Goal: Information Seeking & Learning: Learn about a topic

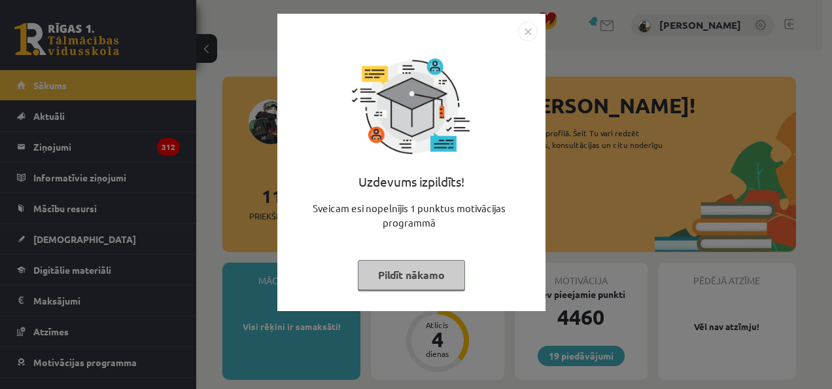
click at [395, 277] on button "Pildīt nākamo" at bounding box center [411, 275] width 107 height 30
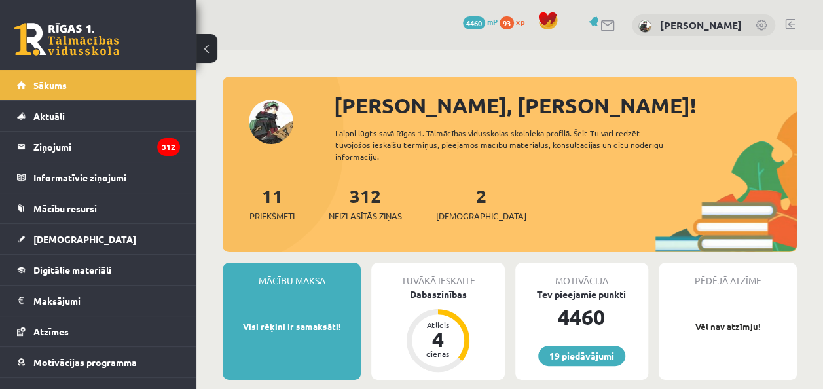
click at [458, 208] on div "2 Ieskaites" at bounding box center [481, 202] width 90 height 41
click at [56, 236] on span "[DEMOGRAPHIC_DATA]" at bounding box center [84, 239] width 103 height 12
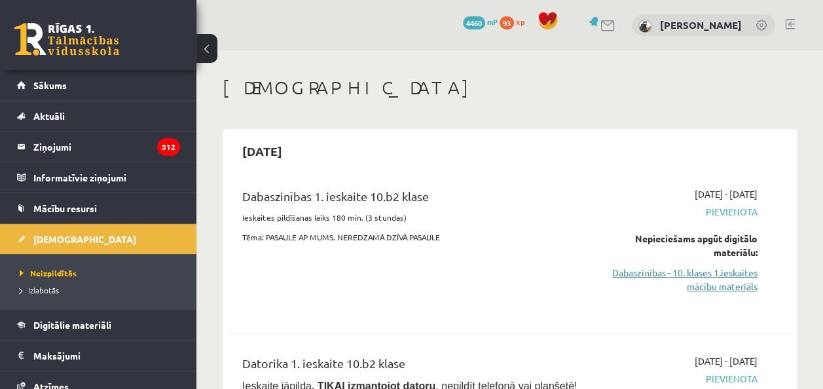
click at [652, 268] on link "Dabaszinības - 10. klases 1.ieskaites mācību materiāls" at bounding box center [678, 279] width 158 height 27
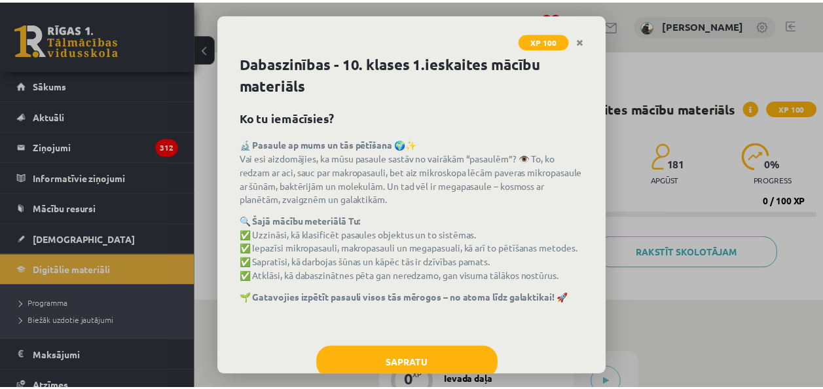
scroll to position [35, 0]
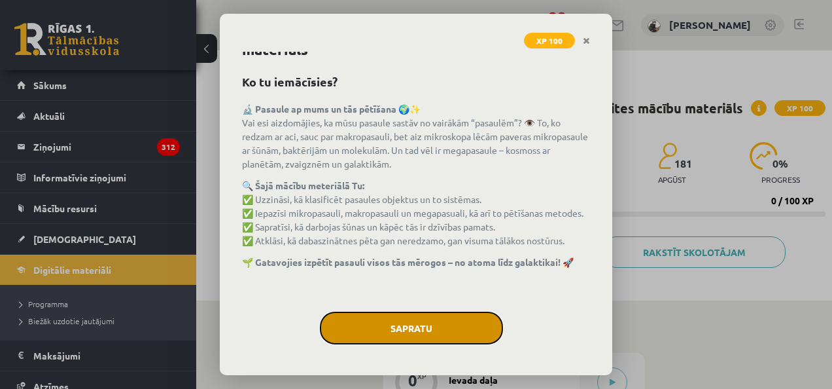
click at [430, 327] on button "Sapratu" at bounding box center [411, 328] width 183 height 33
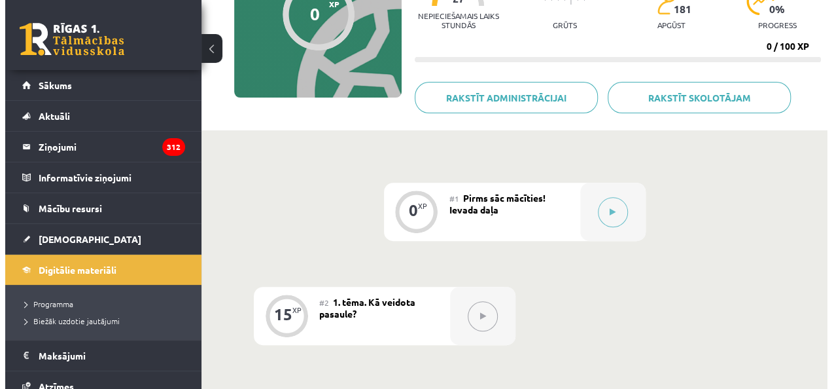
scroll to position [212, 0]
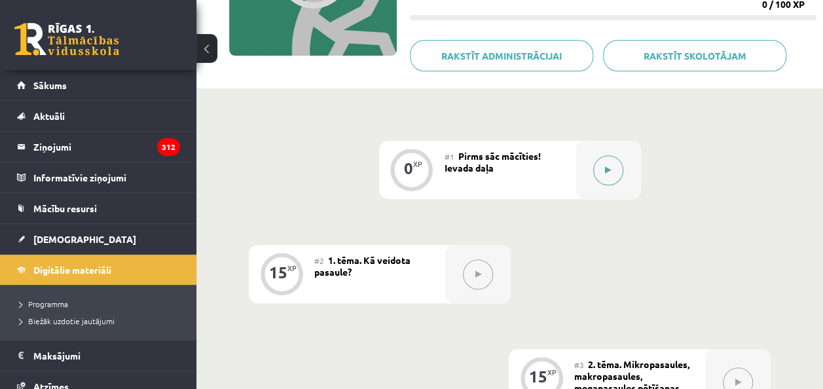
click at [606, 170] on icon at bounding box center [608, 170] width 6 height 8
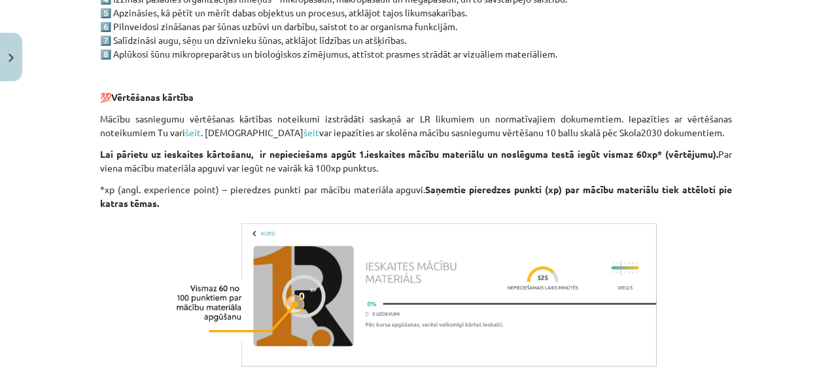
scroll to position [1122, 0]
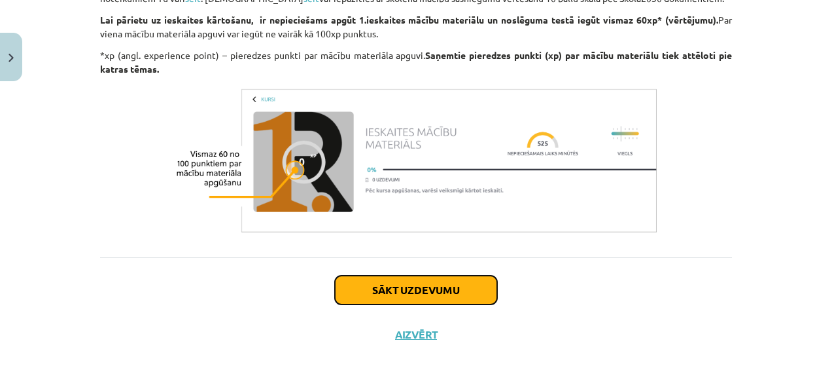
click at [413, 287] on button "Sākt uzdevumu" at bounding box center [416, 290] width 162 height 29
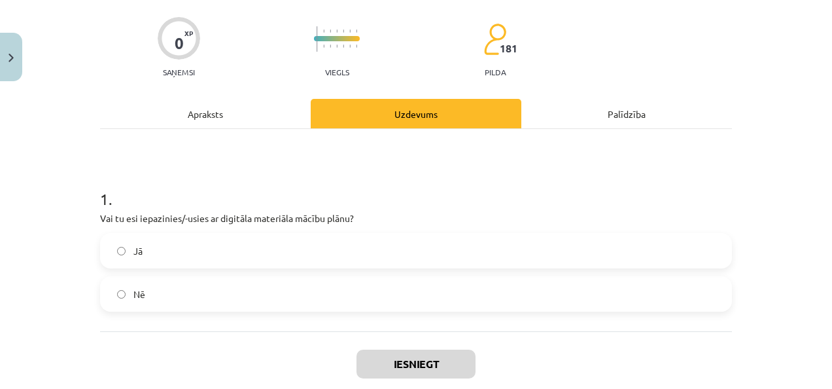
scroll to position [98, 0]
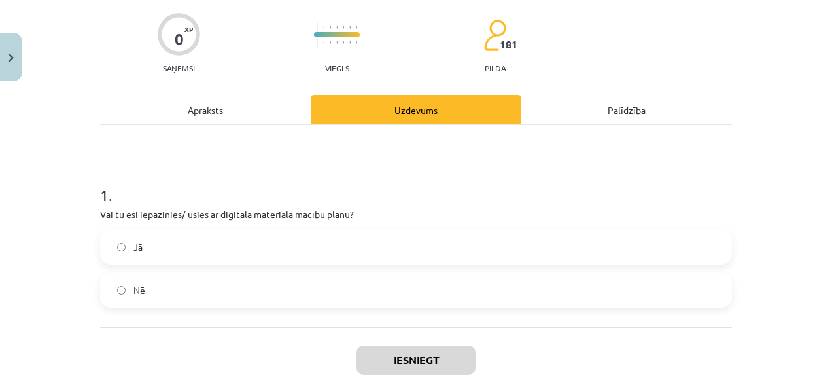
click at [118, 251] on label "Jā" at bounding box center [416, 246] width 630 height 33
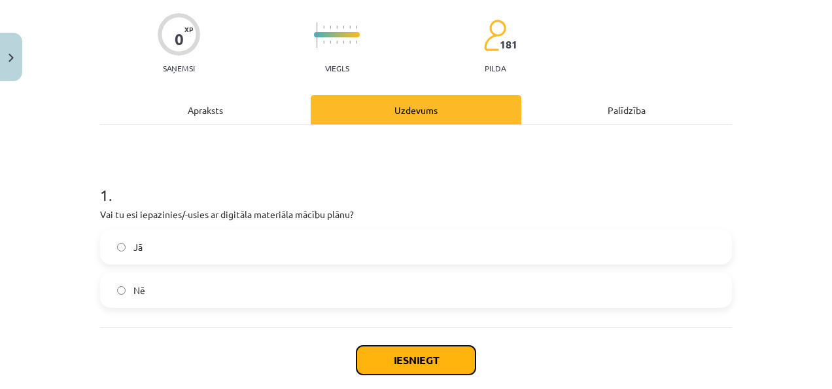
click at [406, 355] on button "Iesniegt" at bounding box center [416, 360] width 119 height 29
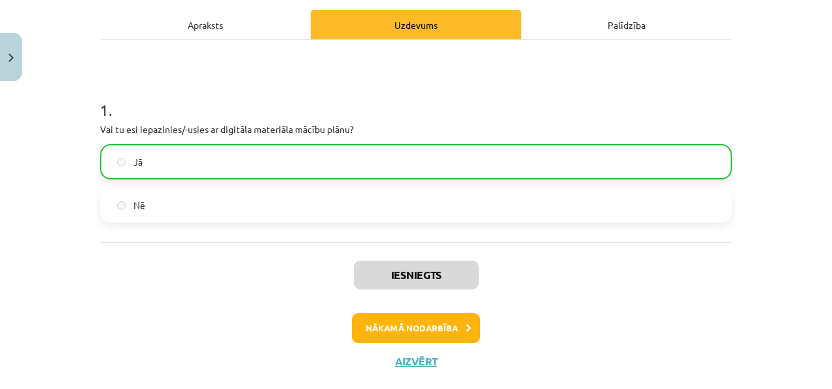
scroll to position [208, 0]
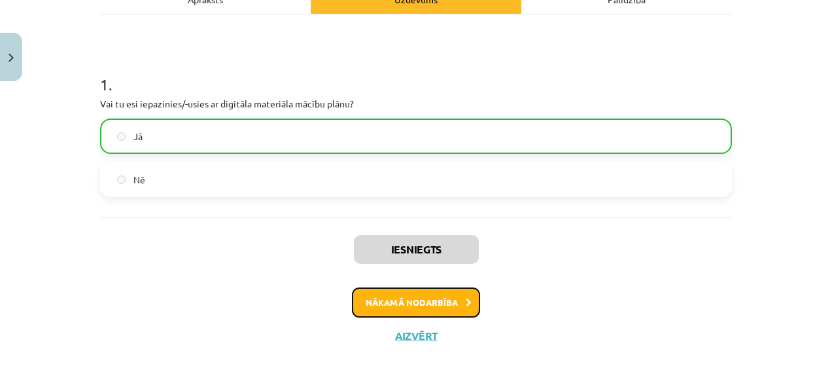
click at [404, 298] on button "Nākamā nodarbība" at bounding box center [416, 302] width 128 height 30
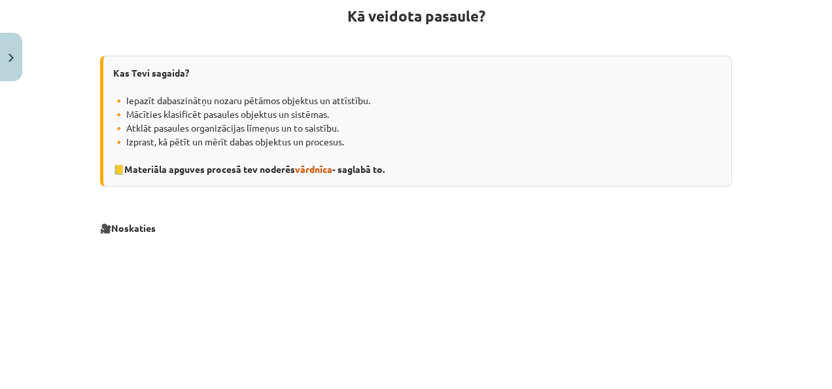
scroll to position [248, 0]
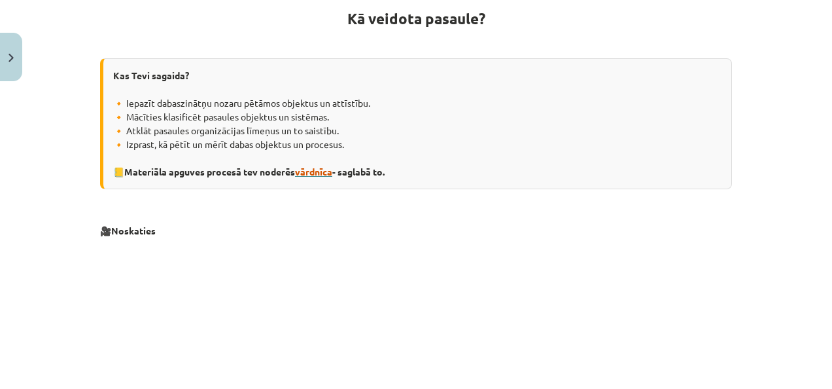
click at [321, 168] on span "vārdnīca" at bounding box center [313, 172] width 37 height 12
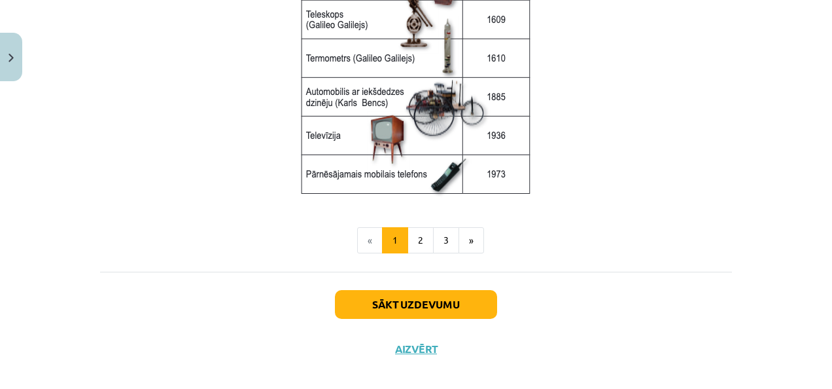
scroll to position [1852, 0]
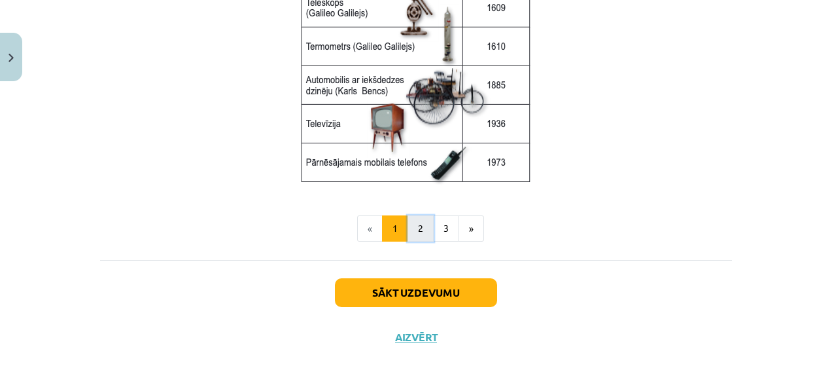
click at [415, 230] on button "2" at bounding box center [421, 228] width 26 height 26
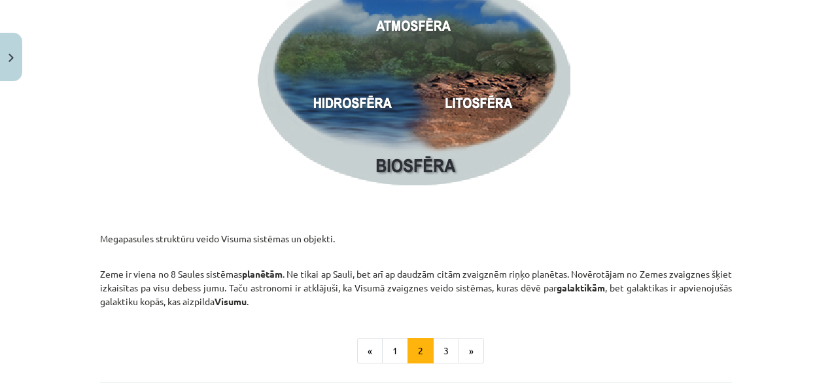
scroll to position [2005, 0]
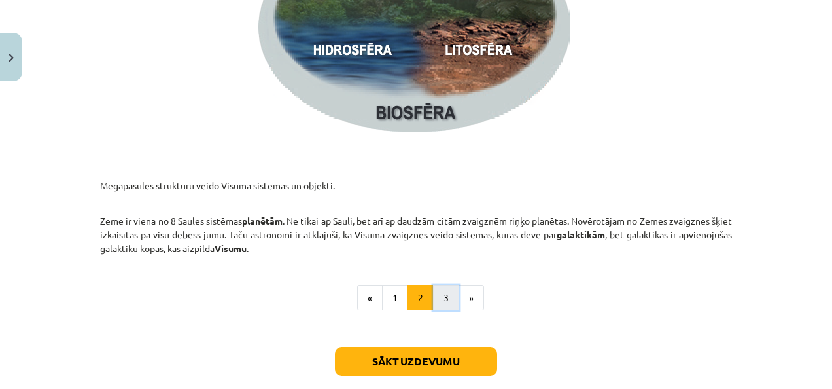
click at [440, 298] on button "3" at bounding box center [446, 298] width 26 height 26
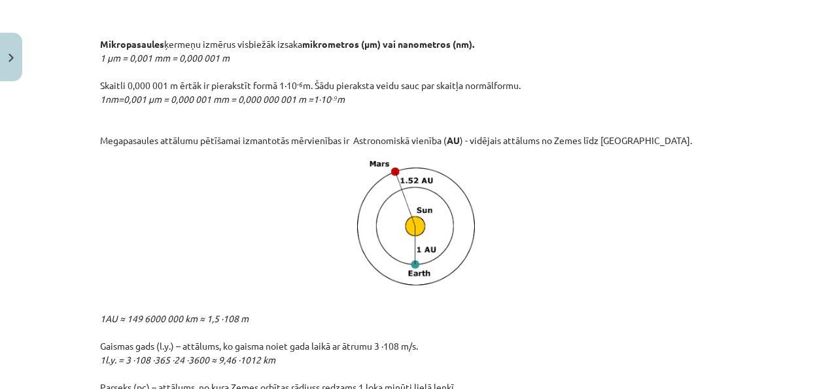
scroll to position [1209, 0]
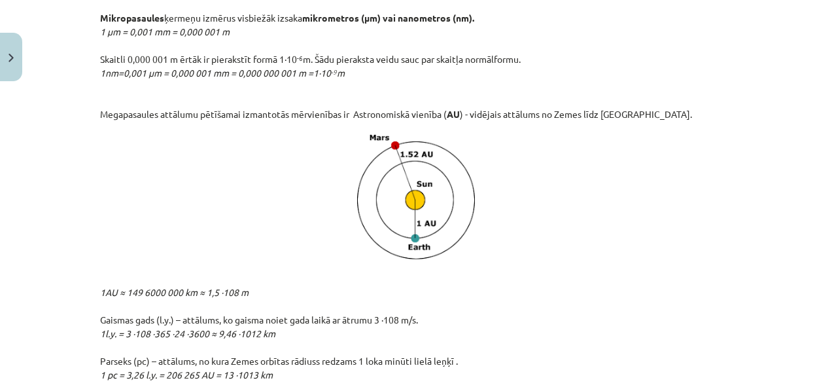
click at [711, 298] on p "1AU ≈ 149 6000 000 km ≈ 1,5 ·108 m Gaismas gads (l.y.) – attālums, ko gaisma no…" at bounding box center [416, 327] width 632 height 110
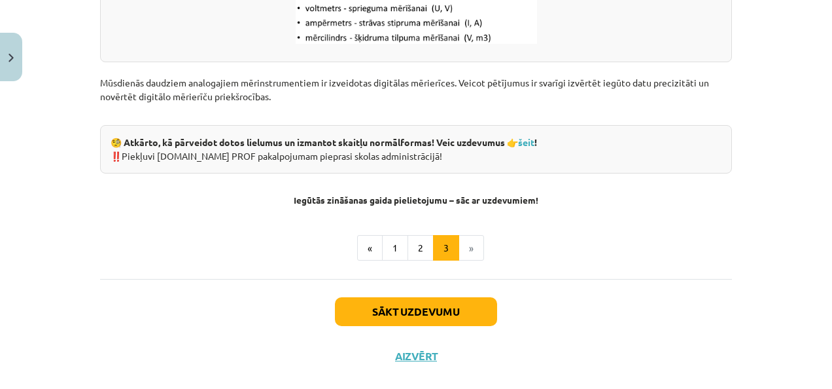
scroll to position [1815, 0]
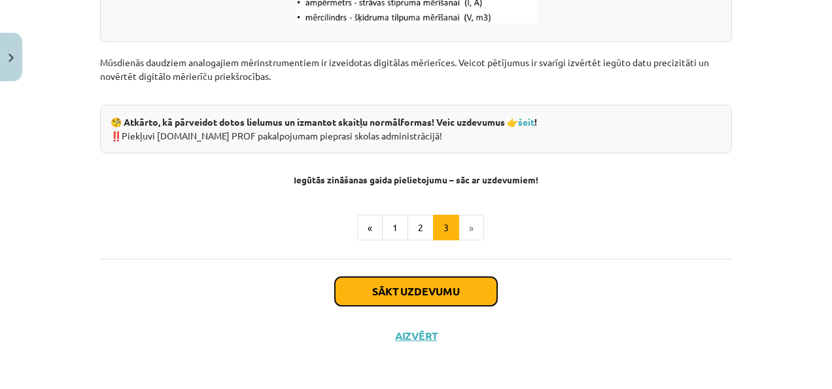
click at [397, 289] on button "Sākt uzdevumu" at bounding box center [416, 291] width 162 height 29
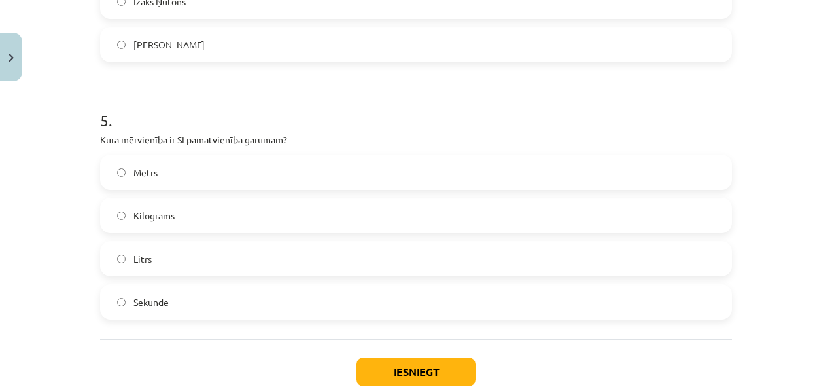
scroll to position [1236, 0]
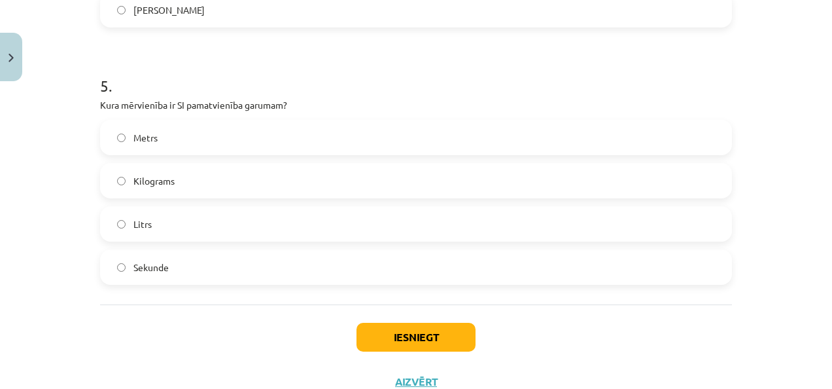
click at [111, 139] on label "Metrs" at bounding box center [416, 137] width 630 height 33
click at [400, 334] on button "Iesniegt" at bounding box center [416, 337] width 119 height 29
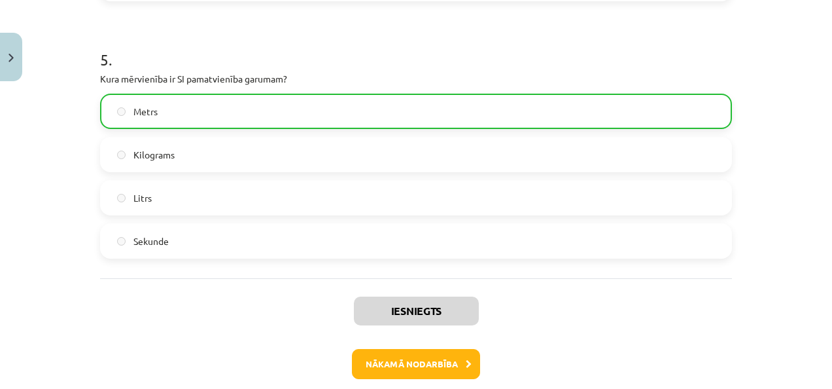
scroll to position [1323, 0]
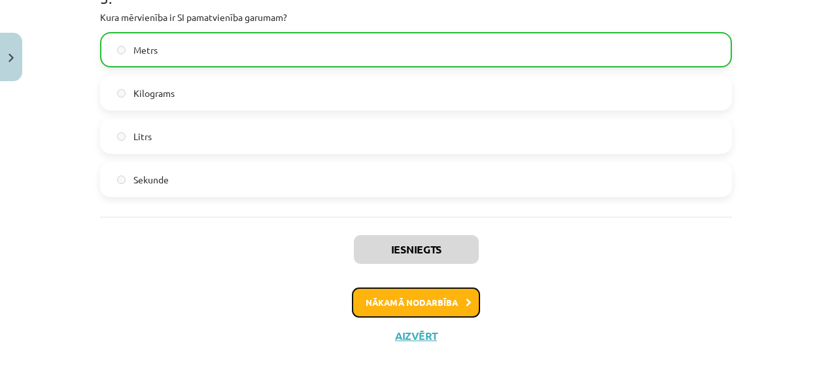
click at [416, 301] on button "Nākamā nodarbība" at bounding box center [416, 302] width 128 height 30
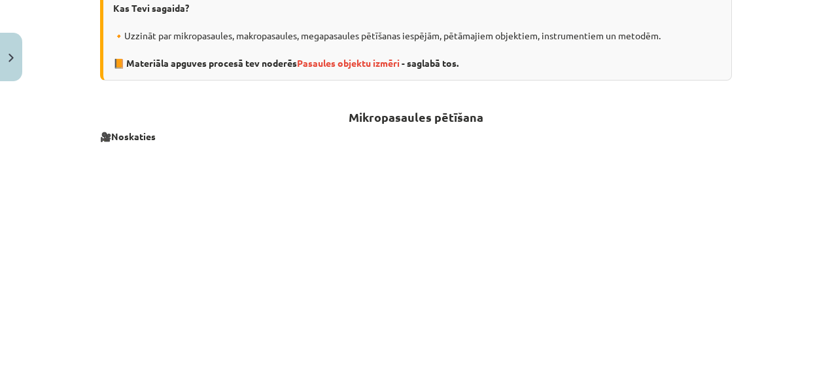
scroll to position [364, 0]
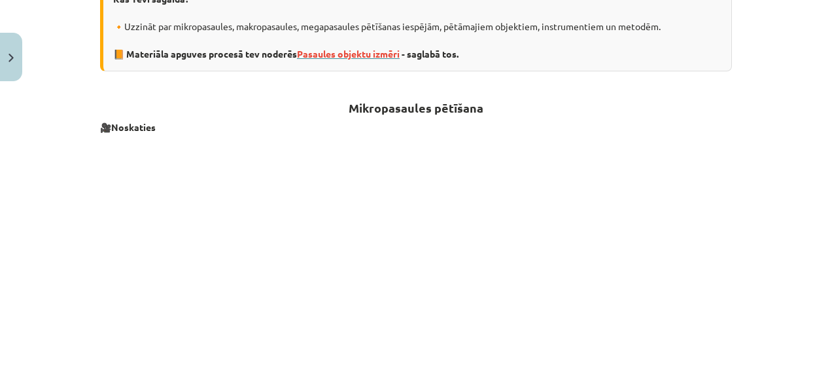
click at [339, 48] on span "Pasaules objektu izmēri" at bounding box center [348, 54] width 103 height 12
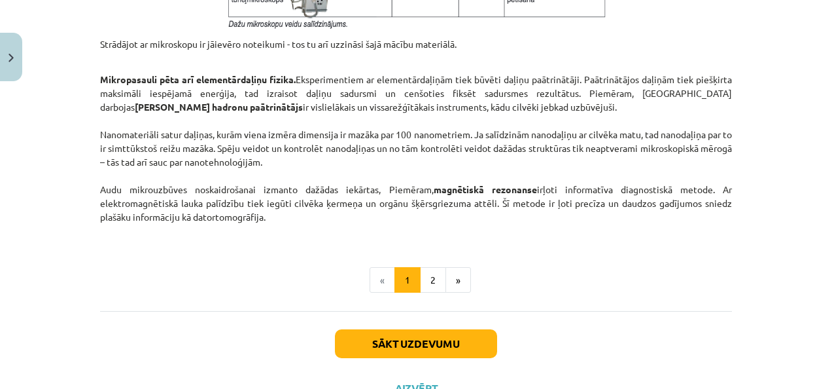
scroll to position [1175, 0]
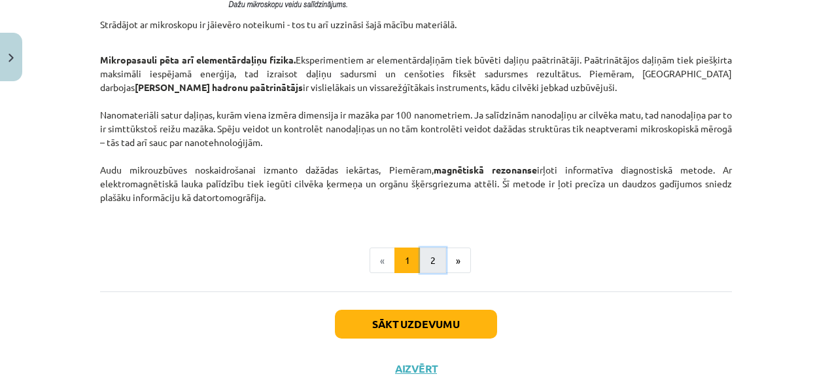
click at [430, 262] on button "2" at bounding box center [433, 260] width 26 height 26
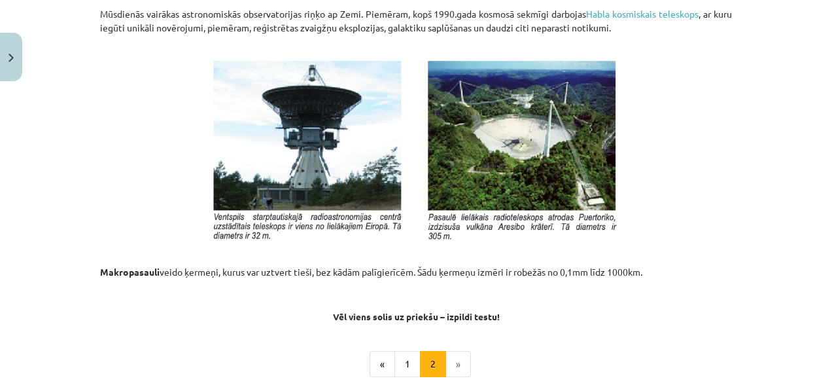
scroll to position [1449, 0]
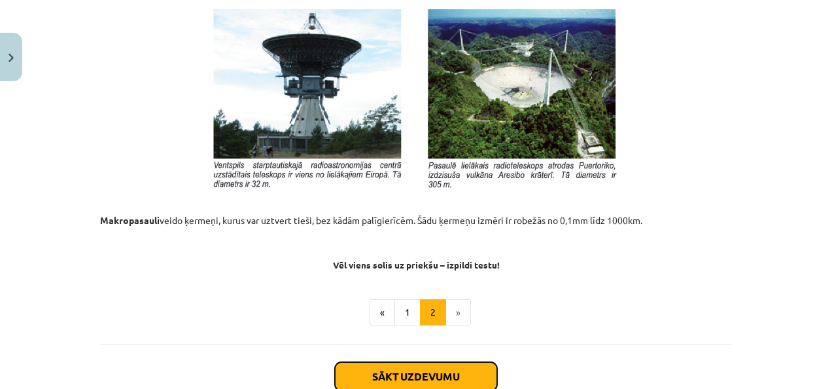
click at [405, 370] on button "Sākt uzdevumu" at bounding box center [416, 376] width 162 height 29
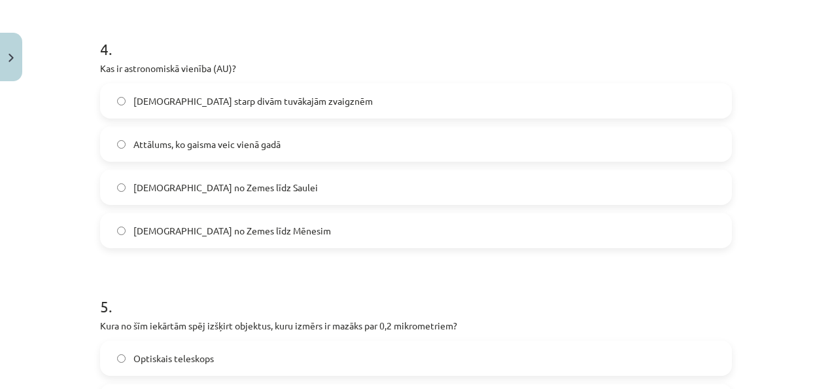
scroll to position [1062, 0]
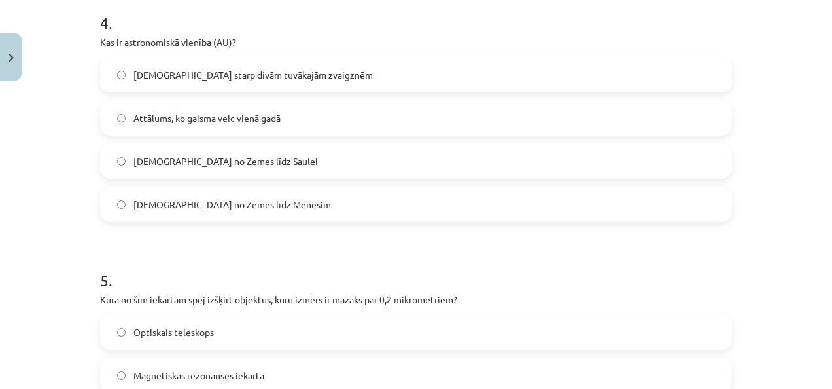
click at [120, 160] on label "Attālums no Zemes līdz Saulei" at bounding box center [416, 161] width 630 height 33
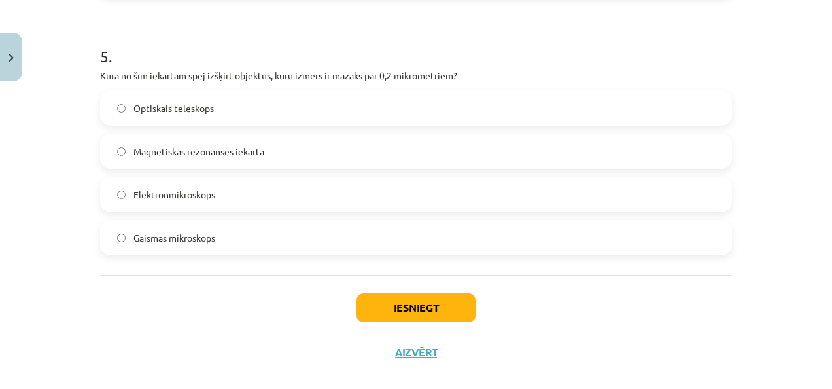
scroll to position [1298, 0]
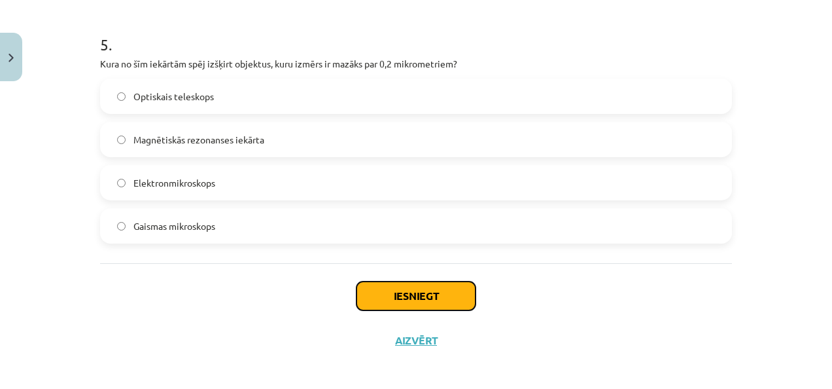
click at [418, 289] on button "Iesniegt" at bounding box center [416, 295] width 119 height 29
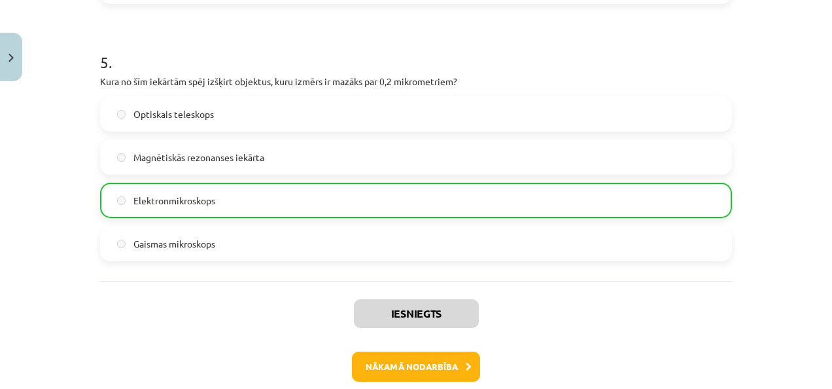
scroll to position [1344, 0]
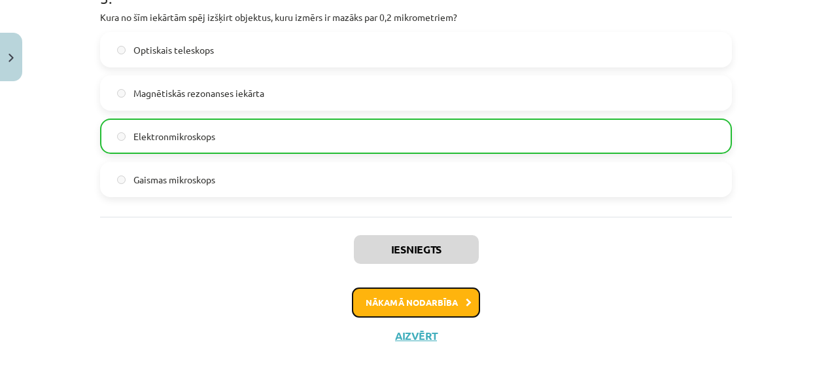
click at [407, 301] on button "Nākamā nodarbība" at bounding box center [416, 302] width 128 height 30
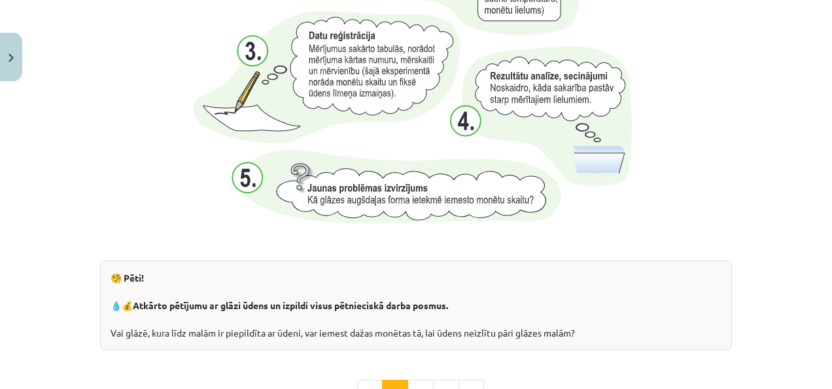
scroll to position [1332, 0]
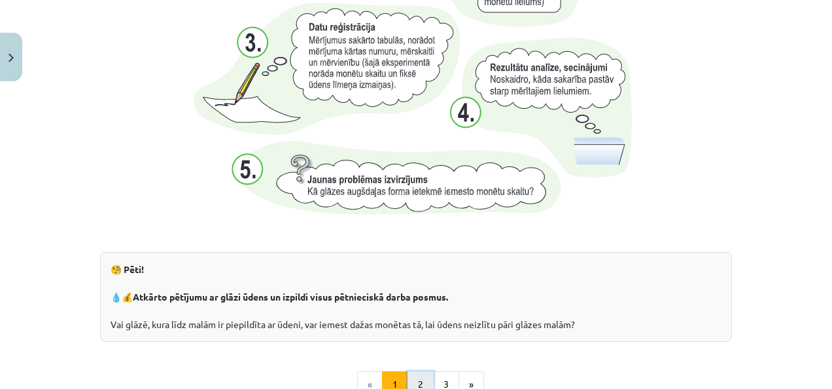
click at [412, 378] on button "2" at bounding box center [421, 384] width 26 height 26
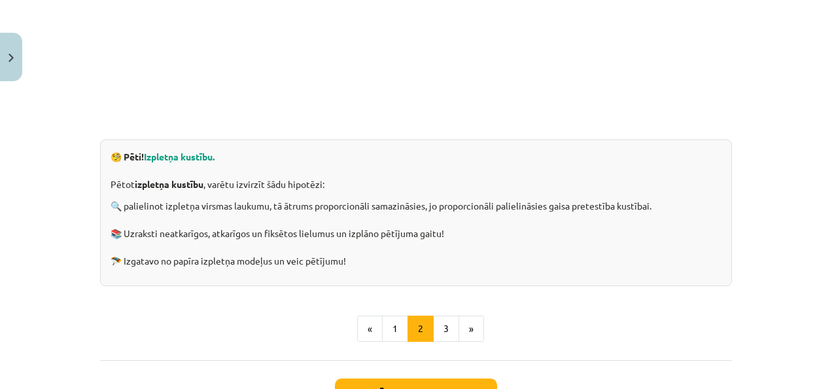
scroll to position [408, 0]
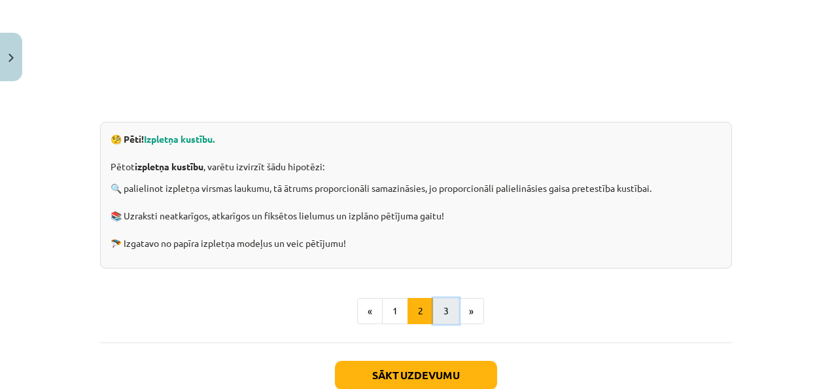
click at [438, 308] on button "3" at bounding box center [446, 311] width 26 height 26
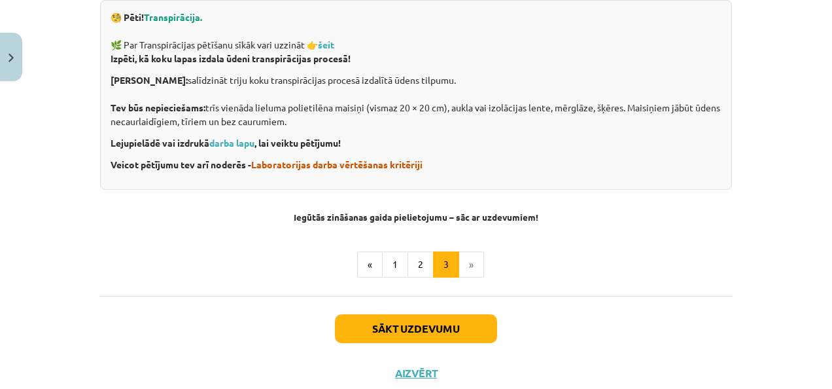
scroll to position [568, 0]
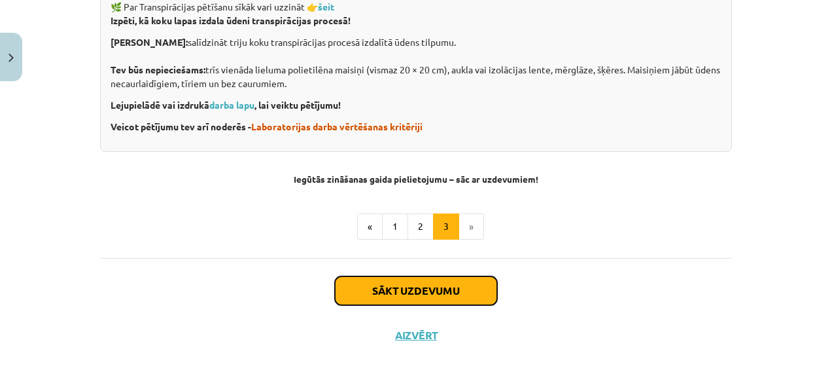
click at [417, 285] on button "Sākt uzdevumu" at bounding box center [416, 290] width 162 height 29
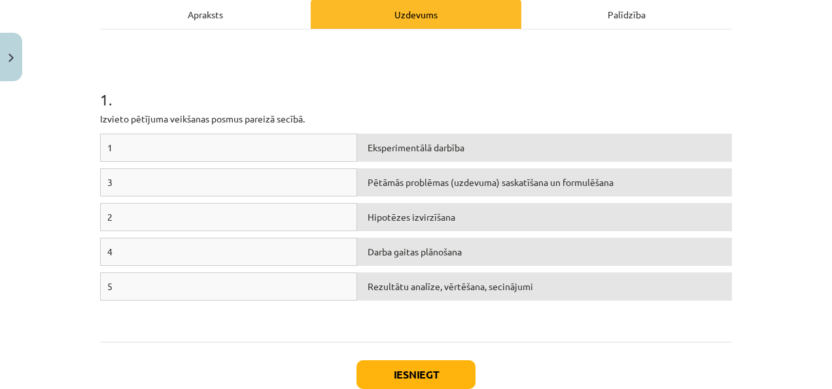
scroll to position [199, 0]
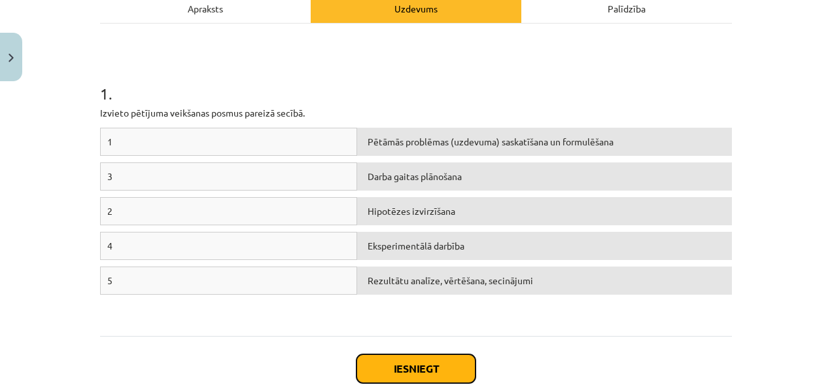
click at [424, 362] on button "Iesniegt" at bounding box center [416, 368] width 119 height 29
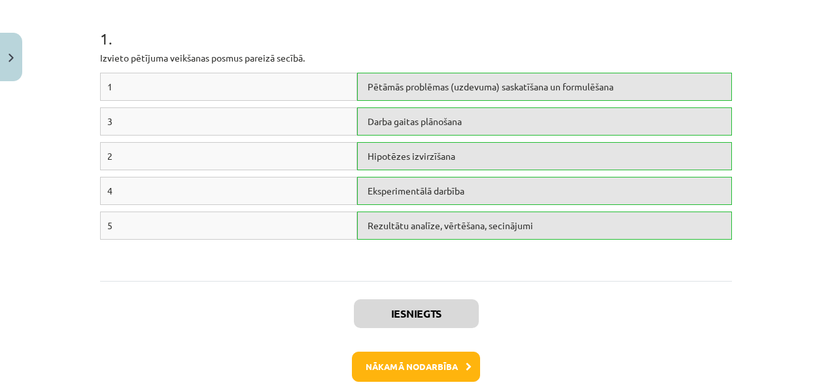
scroll to position [318, 0]
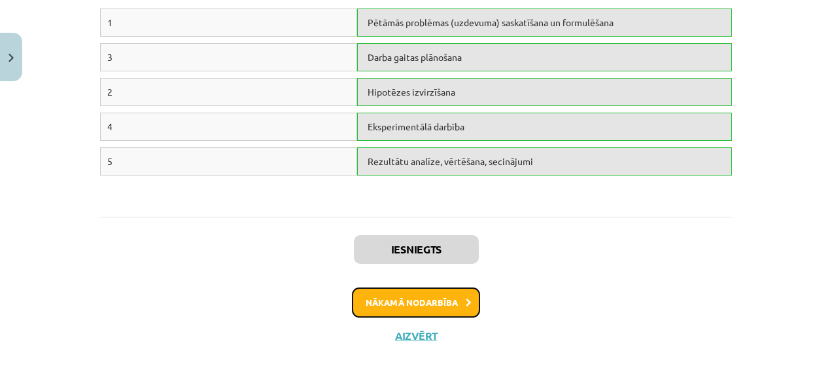
click at [405, 305] on button "Nākamā nodarbība" at bounding box center [416, 302] width 128 height 30
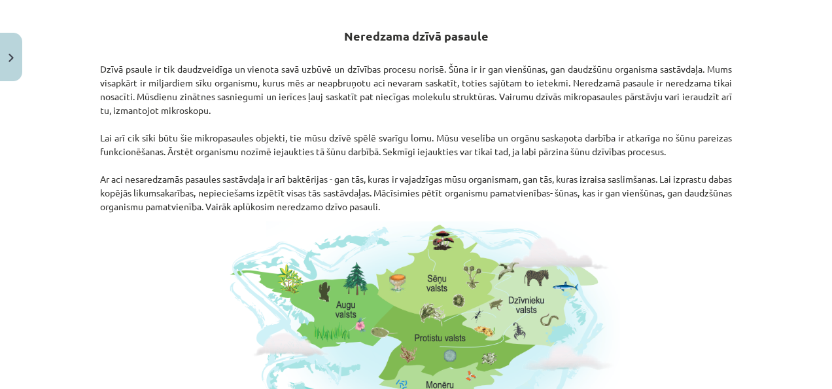
scroll to position [700, 0]
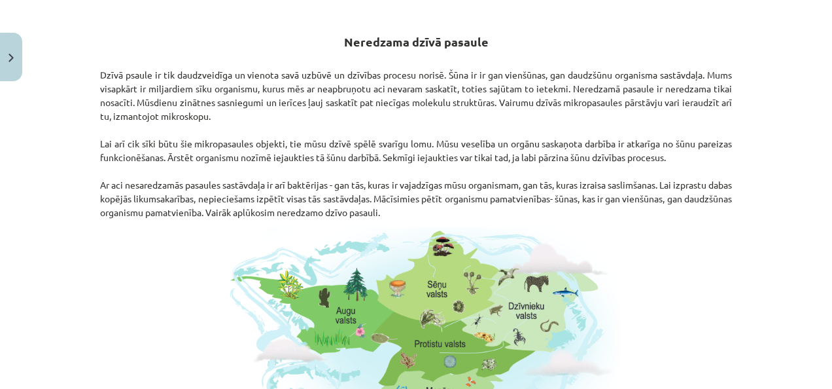
click at [675, 253] on p at bounding box center [416, 345] width 632 height 236
click at [749, 243] on div "Mācību tēma: Dabaszinības - 10. klases 1.ieskaites mācību materiāls #5 4. tēma.…" at bounding box center [416, 194] width 832 height 389
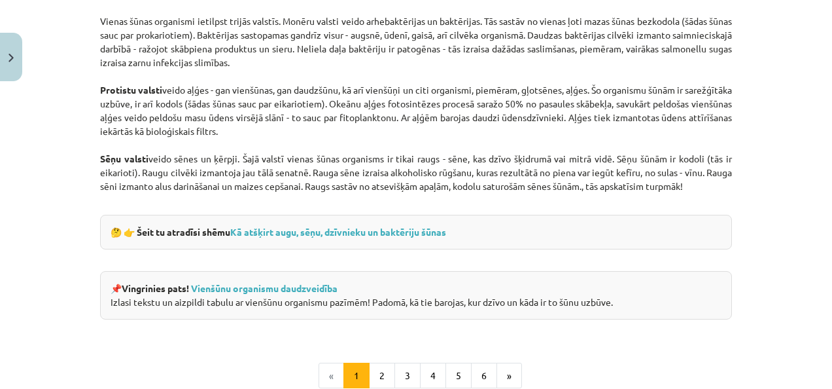
scroll to position [1171, 0]
click at [380, 374] on button "2" at bounding box center [382, 375] width 26 height 26
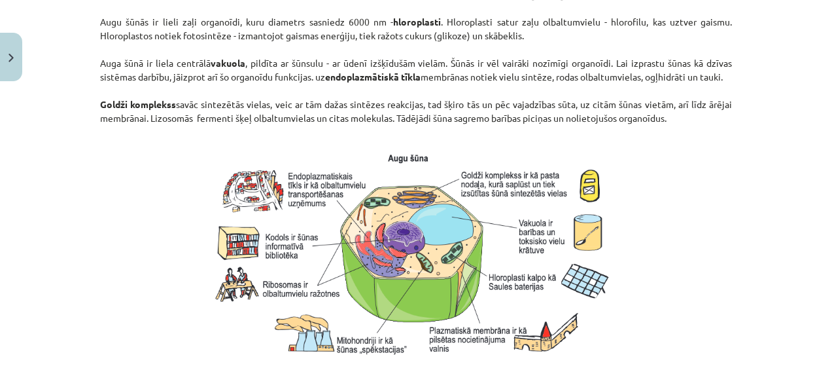
scroll to position [1114, 0]
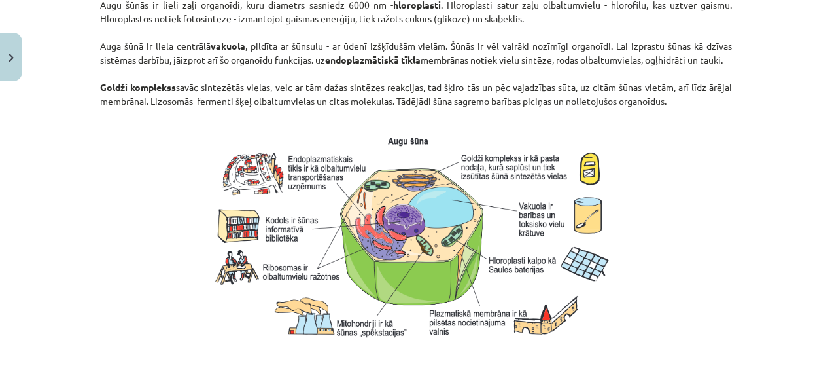
click at [821, 387] on div "Mācību tēma: Dabaszinības - 10. klases 1.ieskaites mācību materiāls #5 4. tēma.…" at bounding box center [416, 194] width 832 height 389
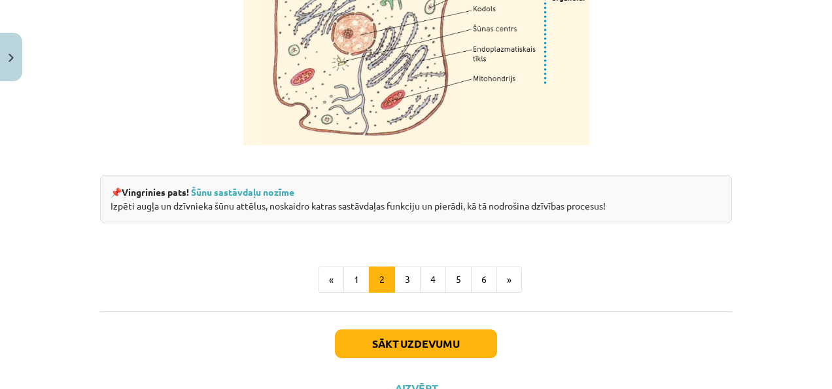
scroll to position [1664, 0]
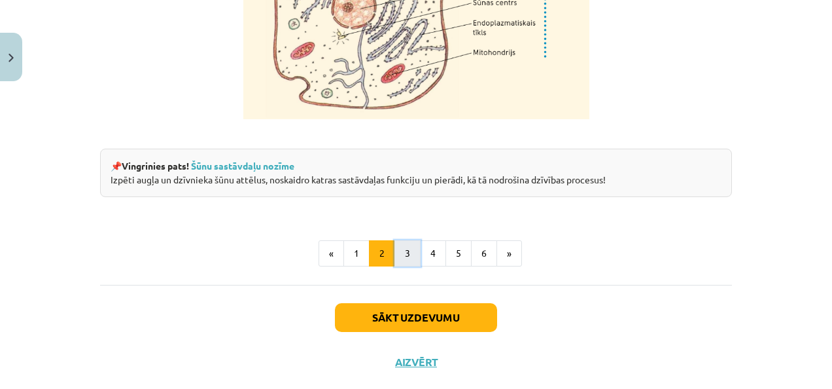
click at [406, 266] on button "3" at bounding box center [408, 253] width 26 height 26
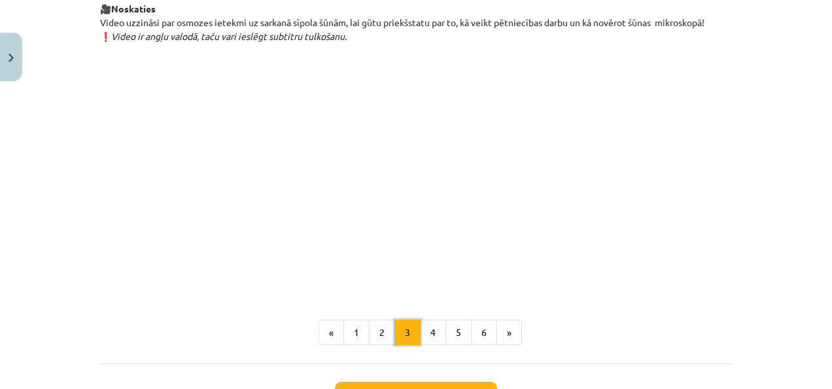
scroll to position [1516, 0]
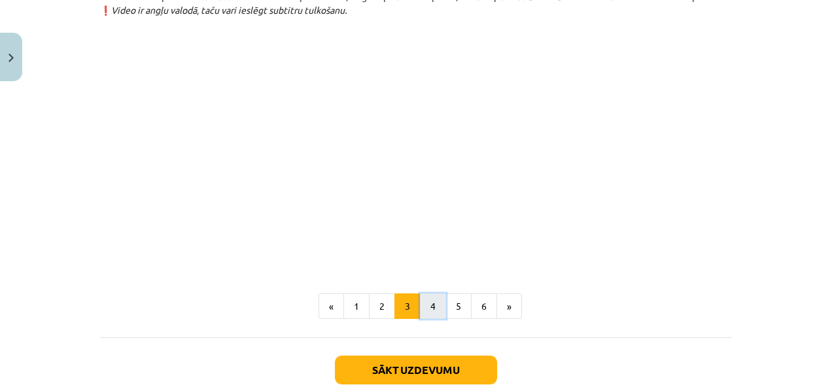
click at [433, 319] on button "4" at bounding box center [433, 306] width 26 height 26
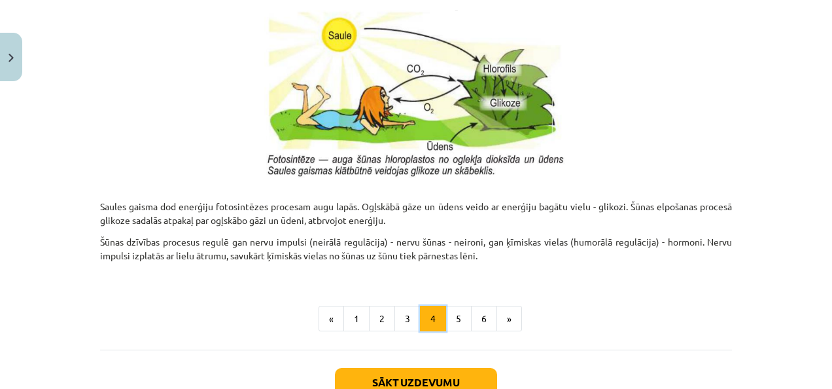
scroll to position [1359, 0]
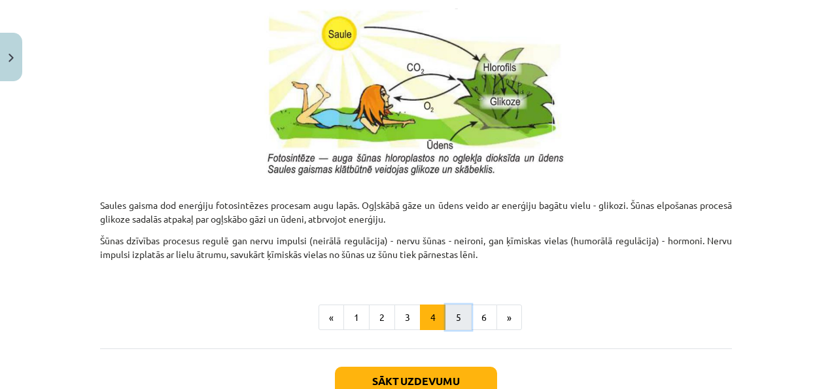
click at [448, 317] on button "5" at bounding box center [459, 317] width 26 height 26
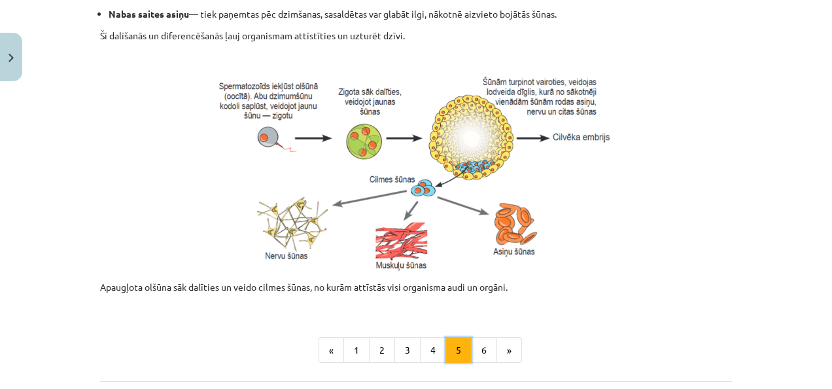
scroll to position [574, 0]
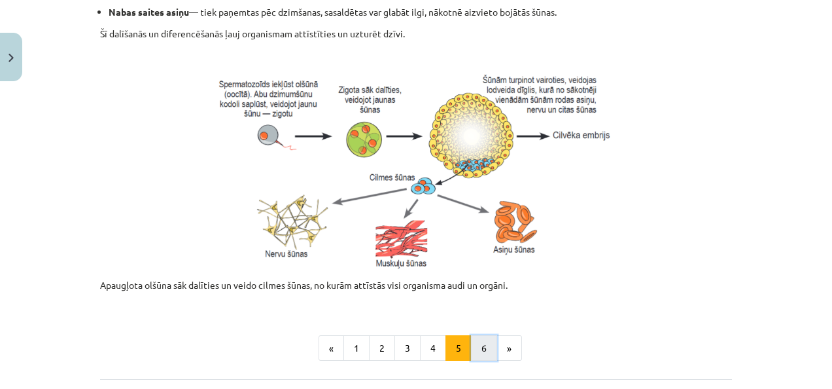
click at [473, 352] on button "6" at bounding box center [484, 348] width 26 height 26
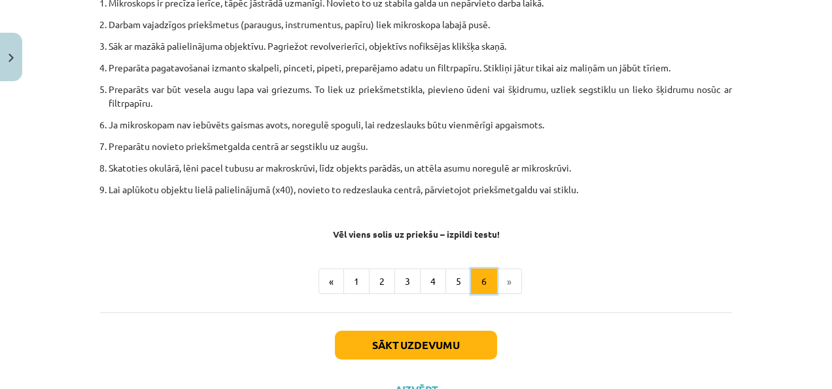
scroll to position [836, 0]
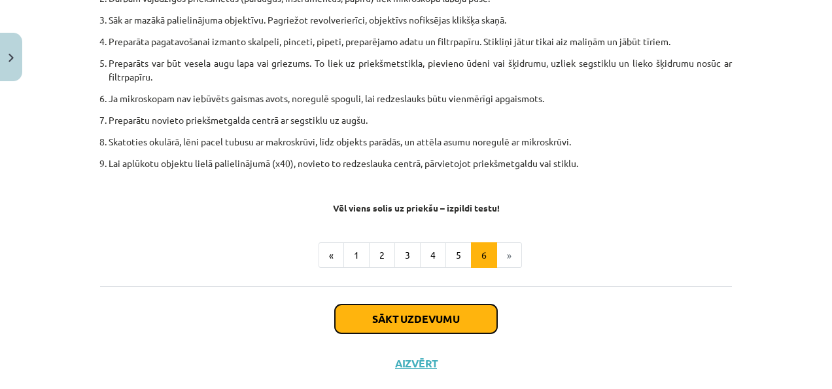
click at [427, 315] on button "Sākt uzdevumu" at bounding box center [416, 318] width 162 height 29
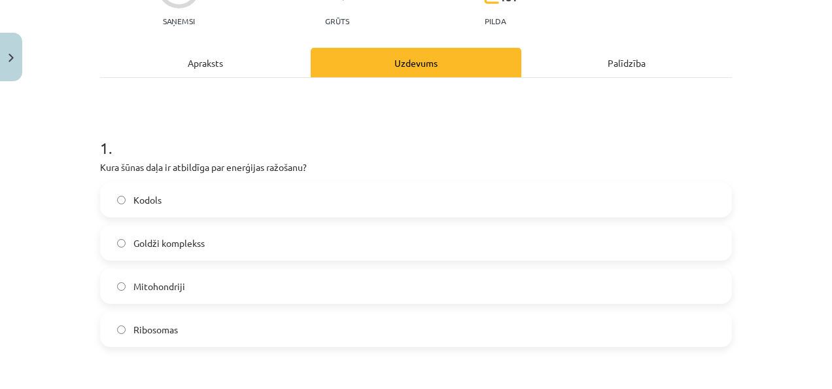
scroll to position [164, 0]
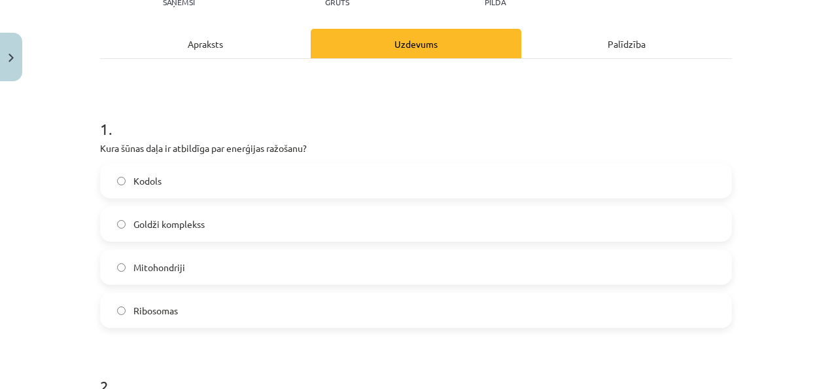
click at [190, 274] on label "Mitohondriji" at bounding box center [416, 267] width 630 height 33
click at [160, 274] on label "Mitohondriji" at bounding box center [416, 267] width 630 height 33
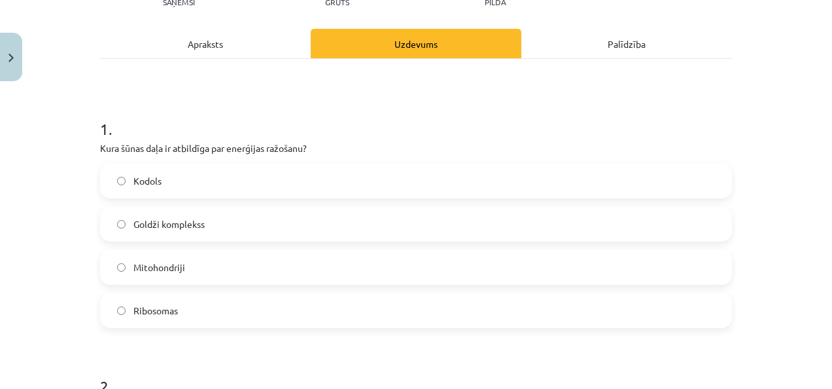
click at [160, 274] on label "Mitohondriji" at bounding box center [416, 267] width 630 height 33
click at [175, 255] on label "Mitohondriji" at bounding box center [416, 267] width 630 height 33
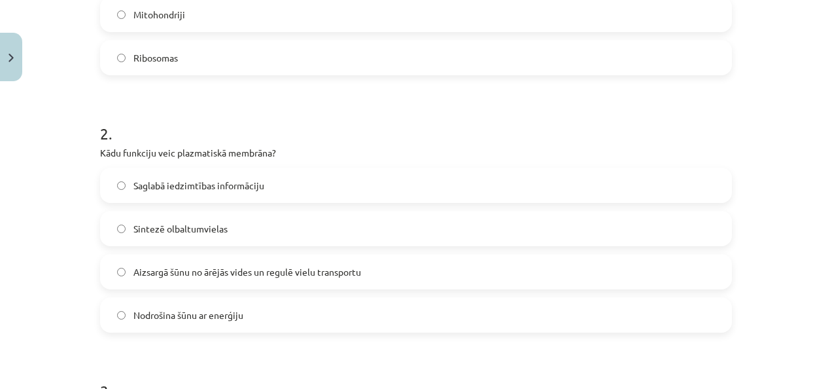
scroll to position [442, 0]
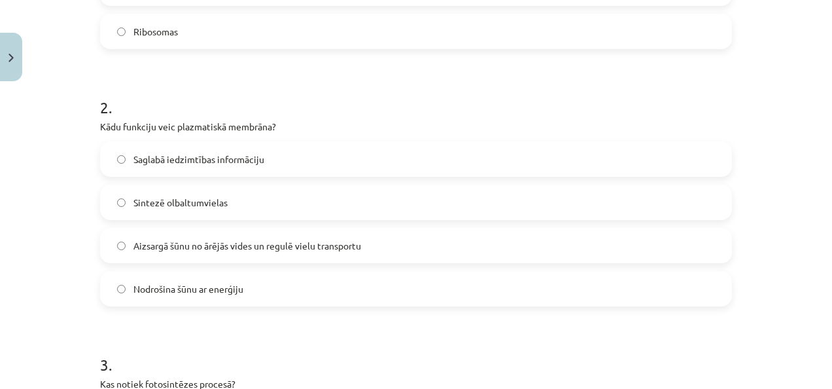
click at [372, 246] on label "Aizsargā šūnu no ārējās vides un regulē vielu transportu" at bounding box center [416, 245] width 630 height 33
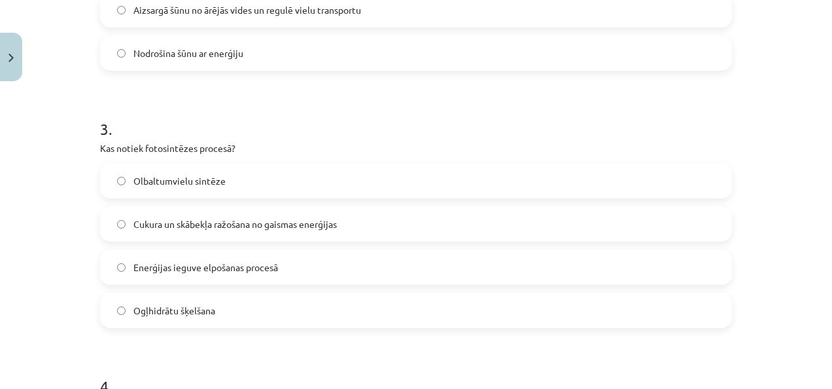
scroll to position [704, 0]
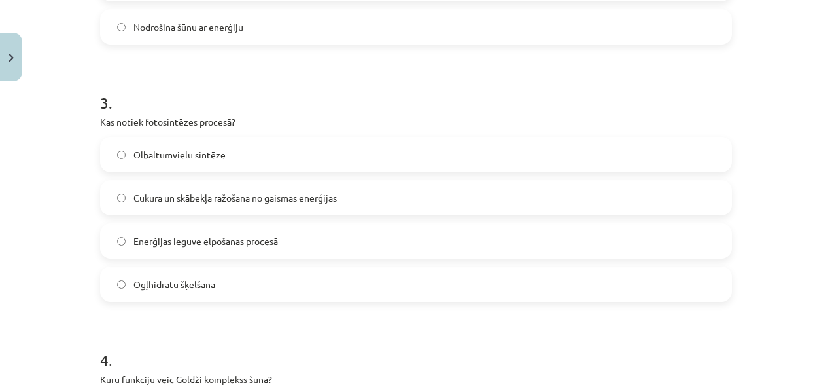
click at [669, 192] on label "Cukura un skābekļa ražošana no gaismas enerģijas" at bounding box center [416, 197] width 630 height 33
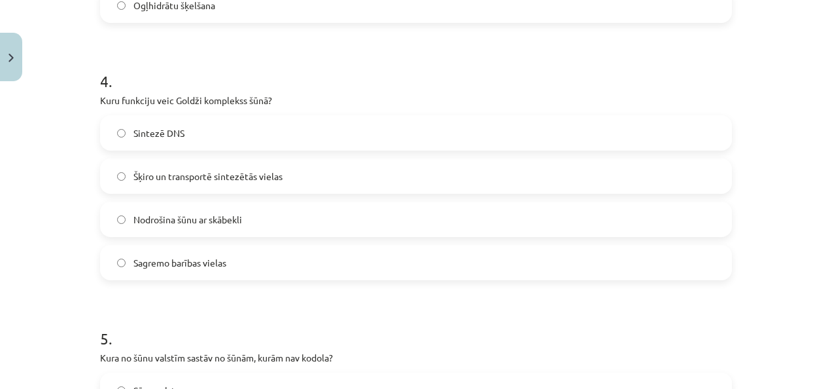
scroll to position [1001, 0]
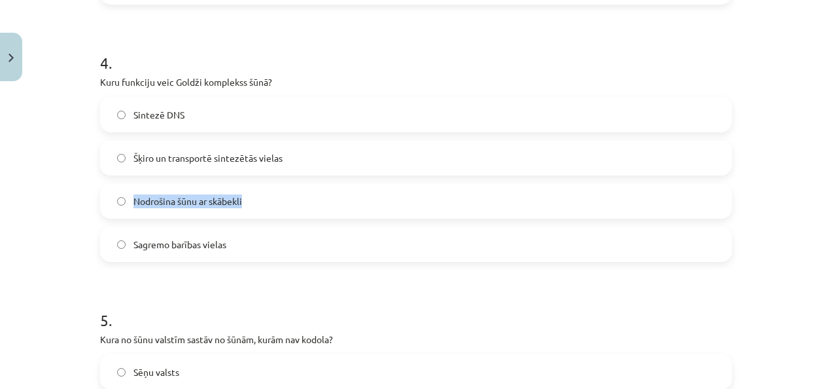
drag, startPoint x: 628, startPoint y: 195, endPoint x: 620, endPoint y: 154, distance: 41.2
click at [620, 154] on div "Sintezē DNS Šķiro un transportē sintezētās vielas Nodrošina šūnu ar skābekli Sa…" at bounding box center [416, 179] width 632 height 165
drag, startPoint x: 620, startPoint y: 154, endPoint x: 619, endPoint y: 186, distance: 31.4
click at [619, 186] on label "Nodrošina šūnu ar skābekli" at bounding box center [416, 201] width 630 height 33
click at [775, 162] on div "Mācību tēma: Dabaszinības - 10. klases 1.ieskaites mācību materiāls #5 4. tēma.…" at bounding box center [416, 194] width 832 height 389
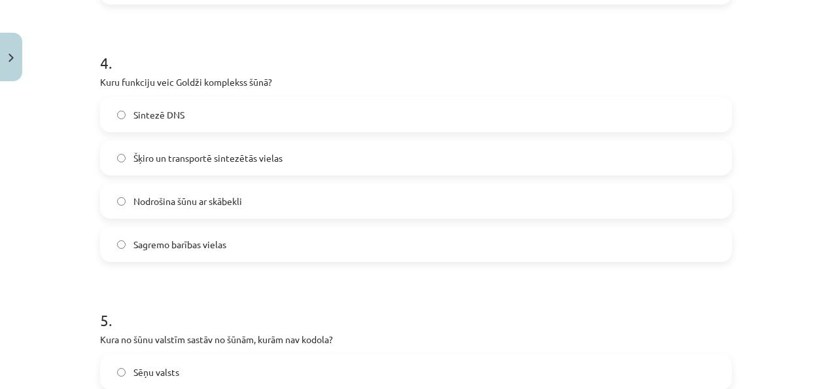
click at [586, 169] on label "Šķiro un transportē sintezētās vielas" at bounding box center [416, 157] width 630 height 33
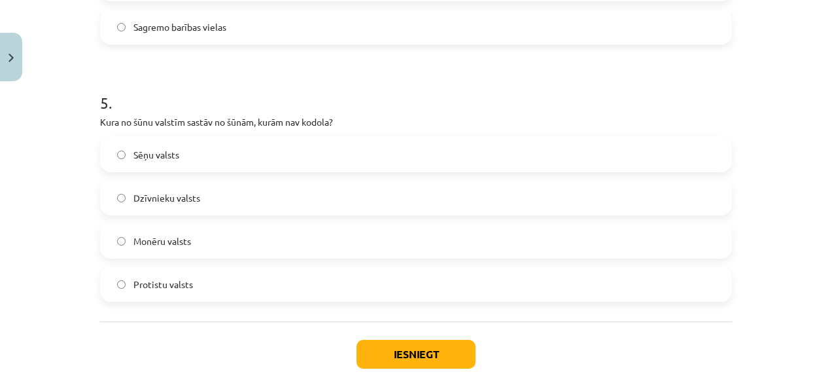
scroll to position [1263, 0]
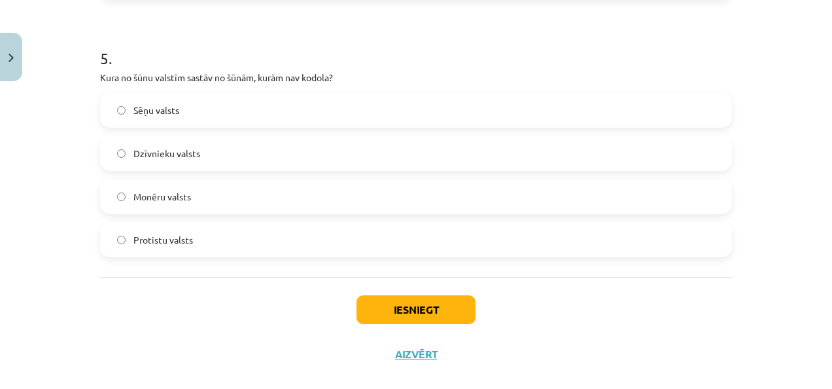
click at [402, 202] on label "Monēru valsts" at bounding box center [416, 196] width 630 height 33
click at [382, 301] on button "Iesniegt" at bounding box center [416, 309] width 119 height 29
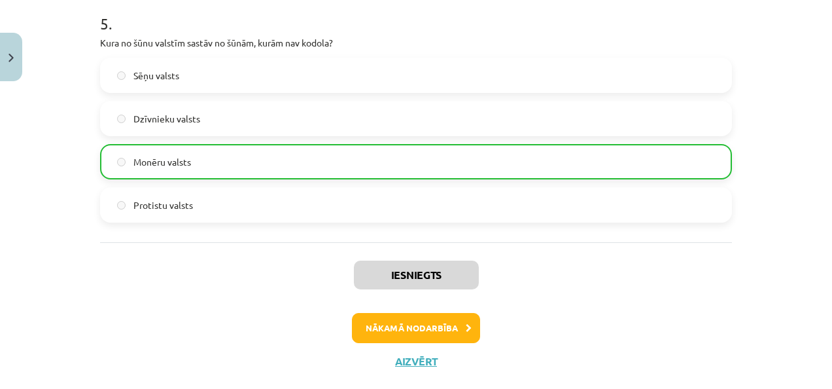
scroll to position [1323, 0]
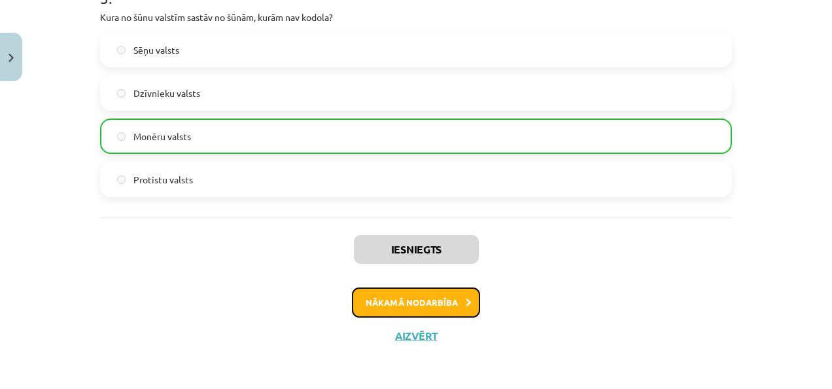
click at [450, 300] on button "Nākamā nodarbība" at bounding box center [416, 302] width 128 height 30
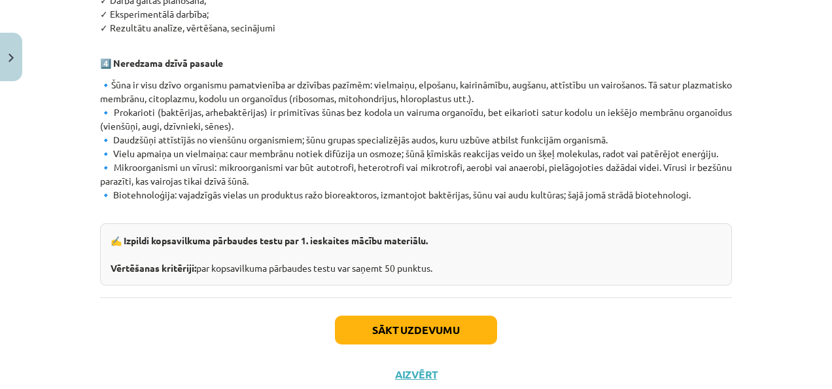
scroll to position [868, 0]
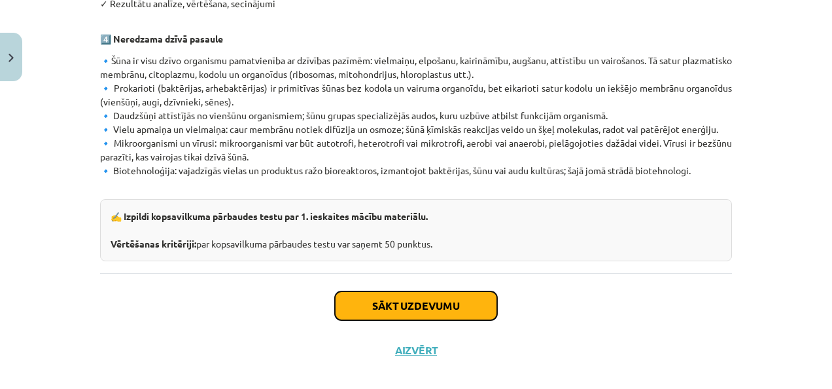
click at [409, 293] on button "Sākt uzdevumu" at bounding box center [416, 305] width 162 height 29
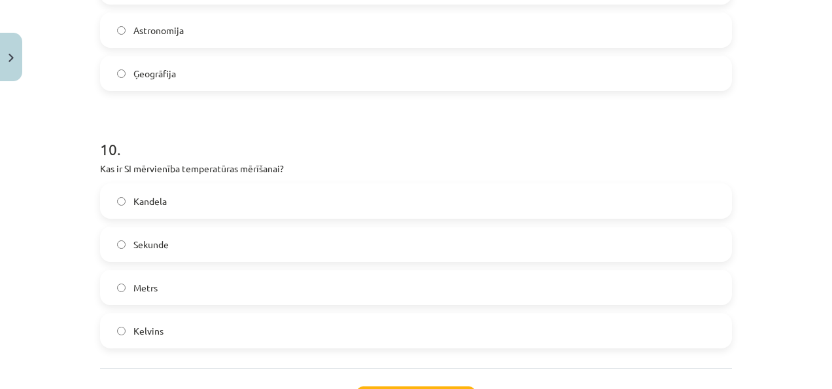
scroll to position [2475, 0]
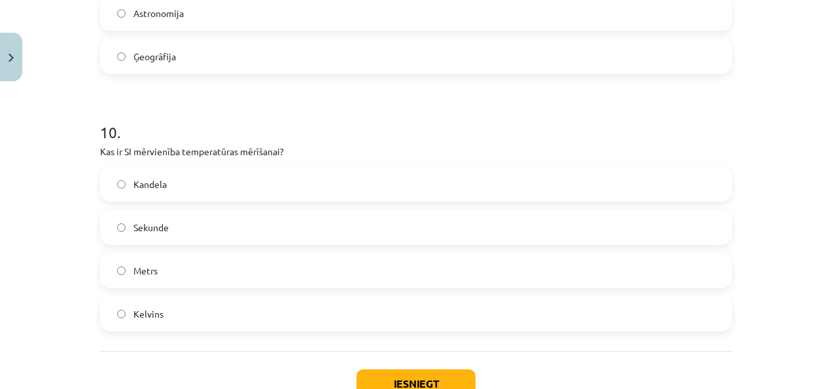
click at [115, 308] on label "Kelvins" at bounding box center [416, 313] width 630 height 33
click at [415, 381] on button "Iesniegt" at bounding box center [416, 383] width 119 height 29
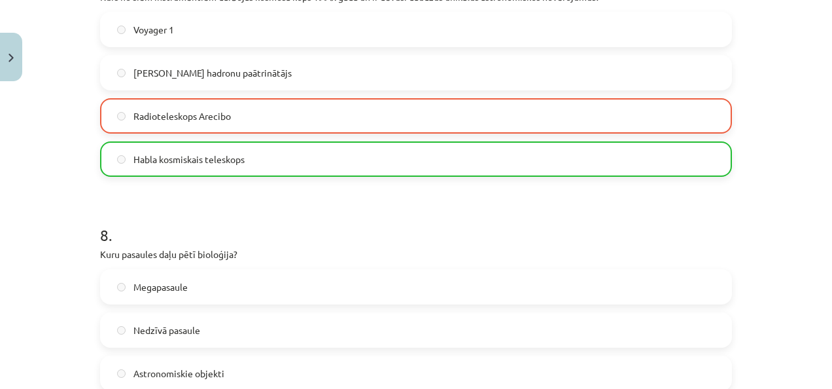
scroll to position [2610, 0]
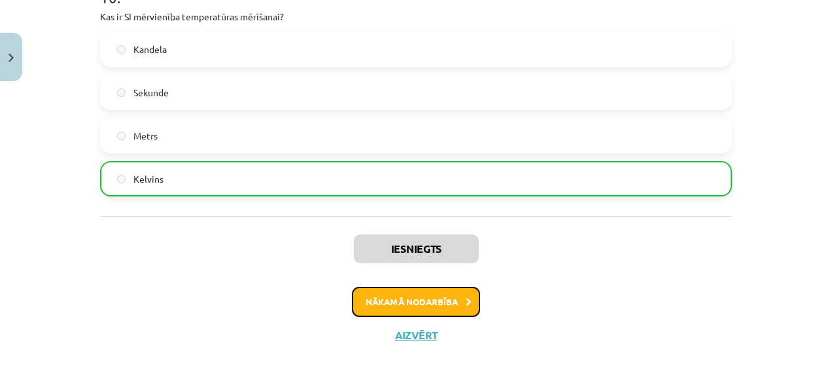
click at [412, 306] on button "Nākamā nodarbība" at bounding box center [416, 302] width 128 height 30
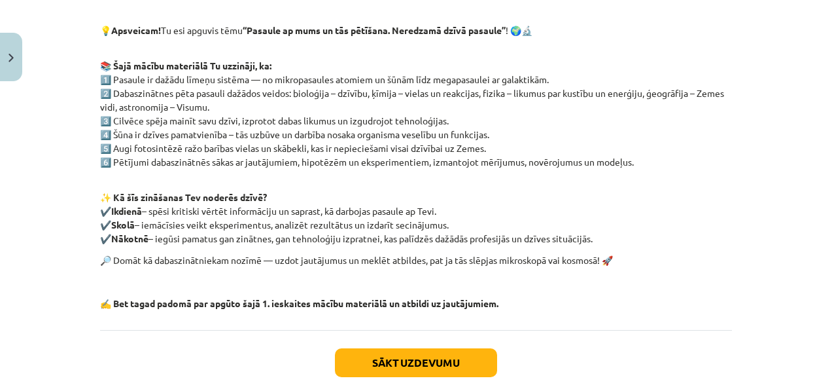
scroll to position [266, 0]
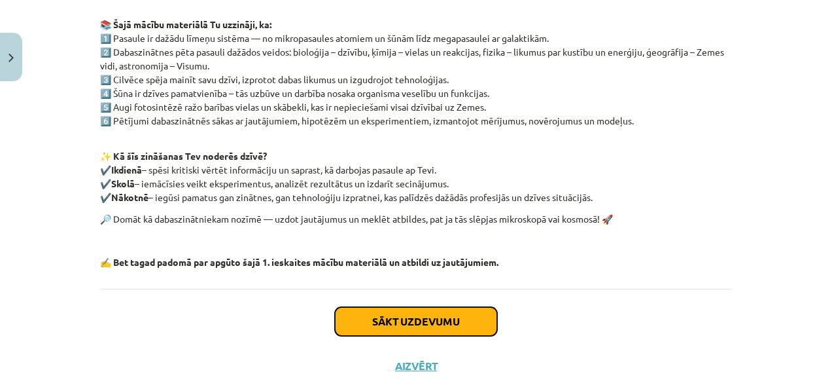
click at [408, 325] on button "Sākt uzdevumu" at bounding box center [416, 321] width 162 height 29
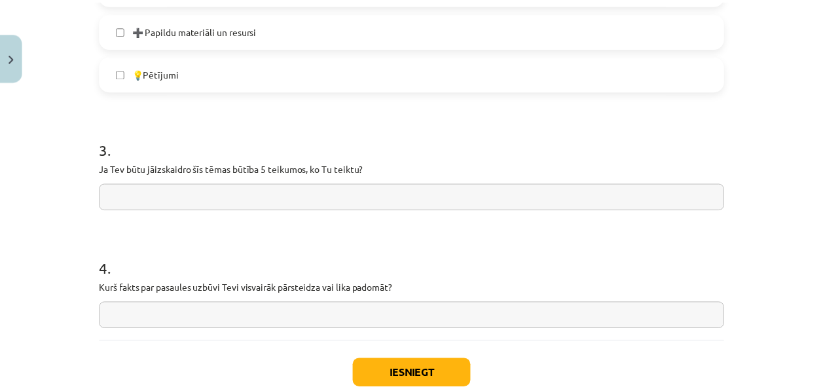
scroll to position [979, 0]
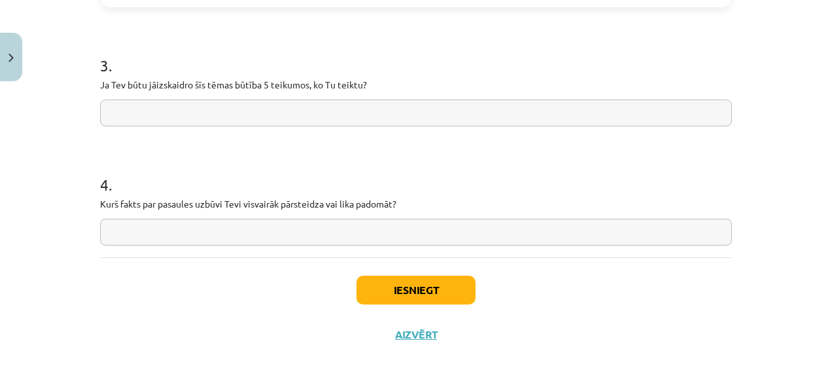
click at [245, 118] on input "text" at bounding box center [416, 112] width 632 height 27
click at [196, 227] on input "text" at bounding box center [416, 232] width 632 height 27
click at [361, 276] on button "Iesniegt" at bounding box center [416, 290] width 119 height 29
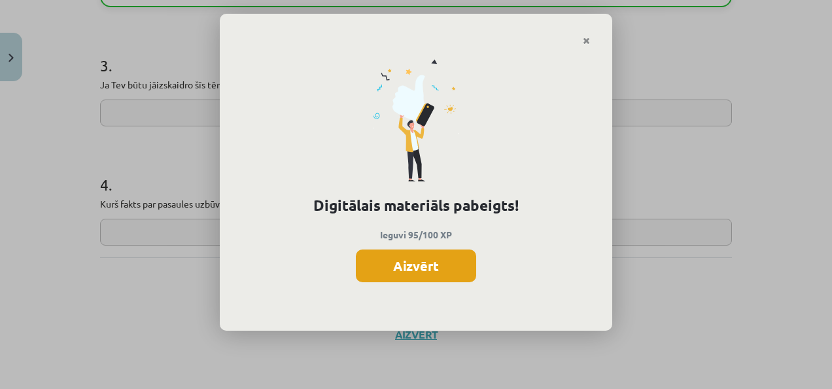
click at [383, 265] on button "Aizvērt" at bounding box center [416, 265] width 120 height 33
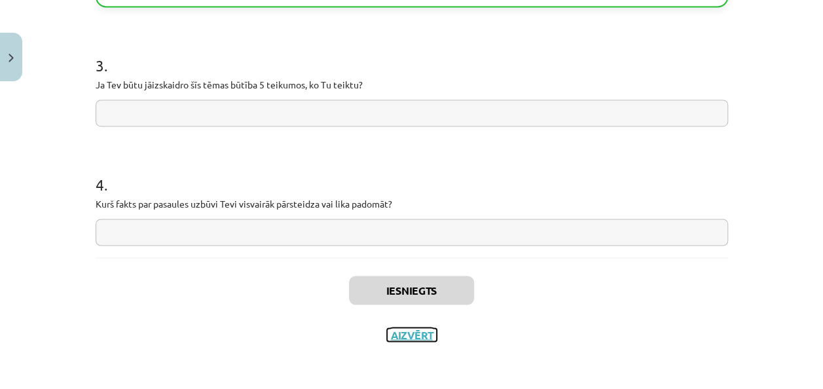
click at [396, 335] on button "Aizvērt" at bounding box center [412, 334] width 50 height 13
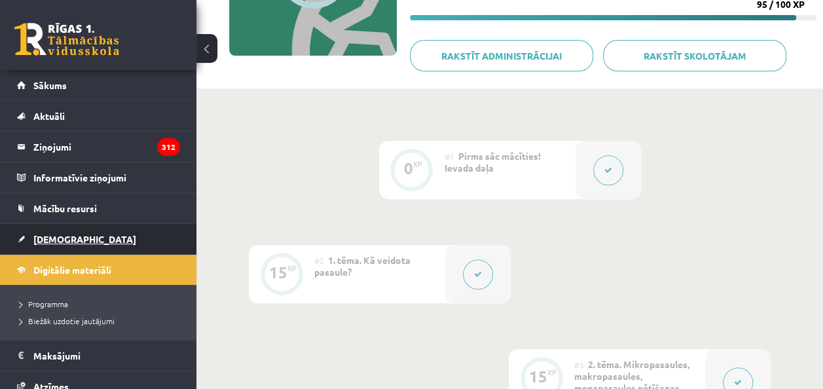
click at [143, 230] on link "[DEMOGRAPHIC_DATA]" at bounding box center [98, 239] width 163 height 30
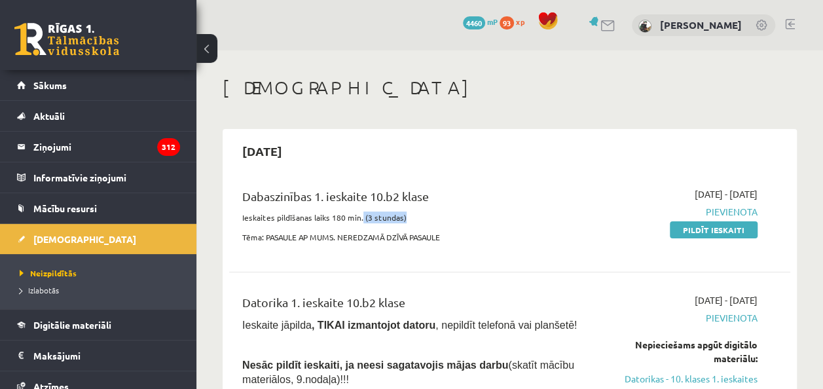
drag, startPoint x: 360, startPoint y: 216, endPoint x: 402, endPoint y: 215, distance: 41.9
click at [402, 215] on p "Ieskaites pildīšanas laiks 180 min. (3 stundas)" at bounding box center [410, 217] width 337 height 12
click at [488, 238] on p "Tēma: PASAULE AP MUMS. NEREDZAMĀ DZĪVĀ PASAULE" at bounding box center [410, 237] width 337 height 12
